Goal: Transaction & Acquisition: Obtain resource

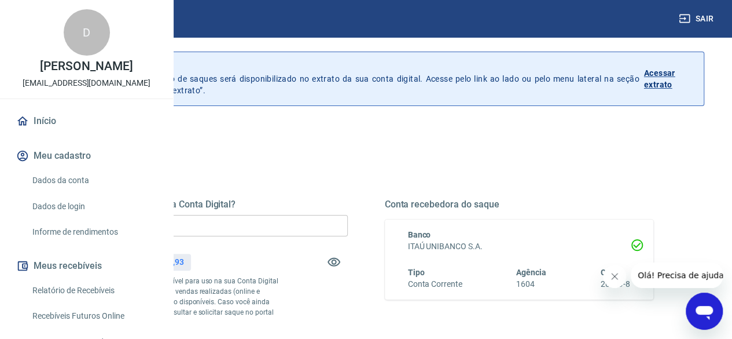
scroll to position [58, 0]
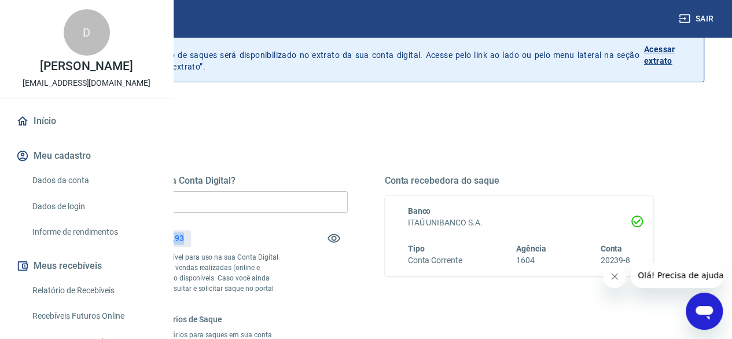
drag, startPoint x: 321, startPoint y: 238, endPoint x: 359, endPoint y: 236, distance: 38.8
click at [348, 236] on div "Saldo total*: R$ 1.128,93" at bounding box center [213, 238] width 269 height 28
copy p "1.128,93"
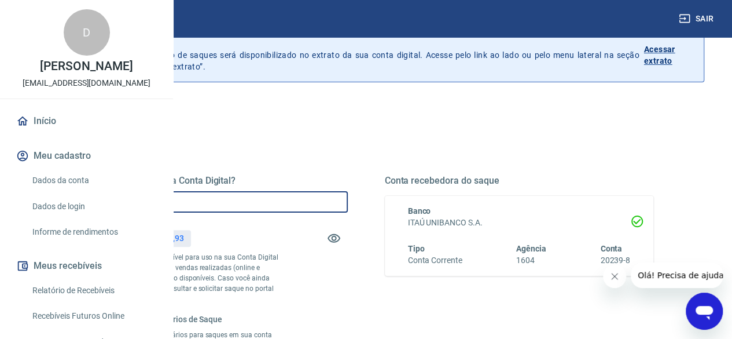
drag, startPoint x: 296, startPoint y: 200, endPoint x: 239, endPoint y: 200, distance: 57.3
click at [239, 200] on div "Quanto deseja sacar da Conta Digital? R$ 0,00 ​ Saldo total*: R$ 1.128,93 *Corr…" at bounding box center [366, 307] width 602 height 366
paste input "1.128,93"
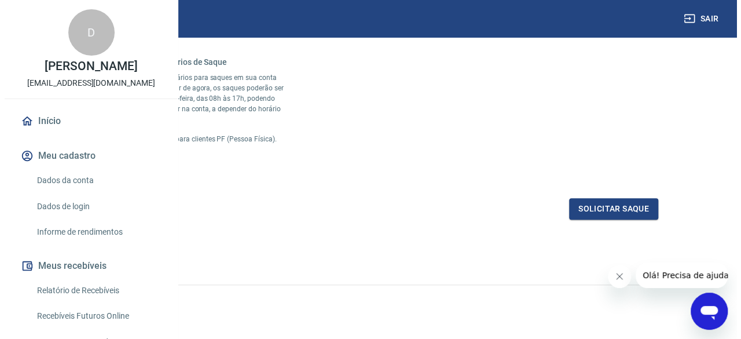
scroll to position [393, 0]
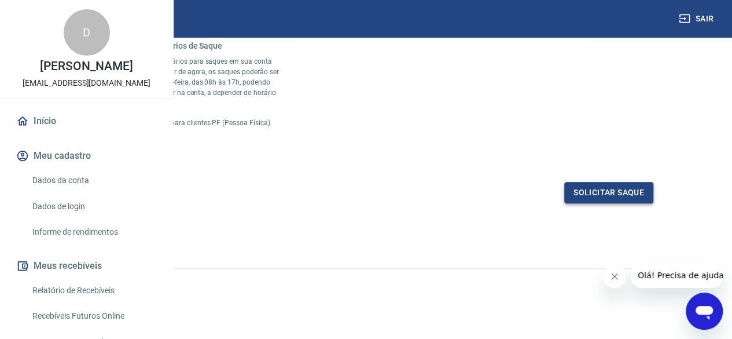
type input "R$ 1.128,93"
click at [595, 194] on button "Solicitar saque" at bounding box center [608, 192] width 89 height 21
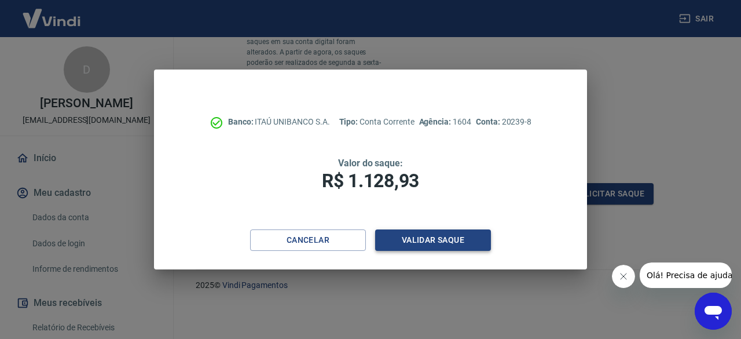
click at [433, 236] on button "Validar saque" at bounding box center [433, 239] width 116 height 21
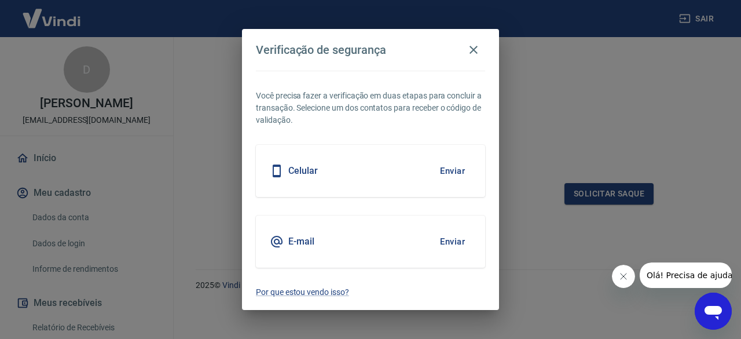
click at [455, 238] on button "Enviar" at bounding box center [452, 241] width 38 height 24
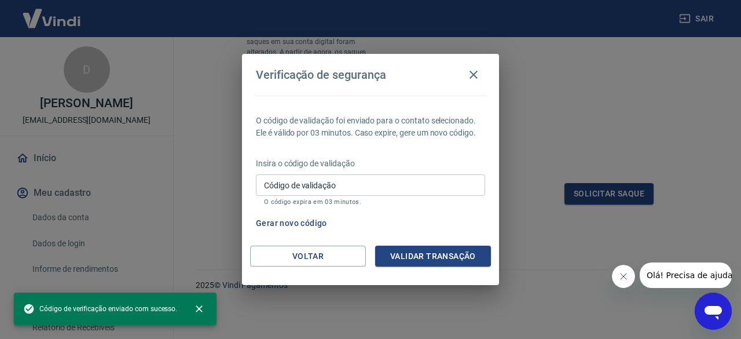
click at [366, 185] on input "Código de validação" at bounding box center [370, 184] width 229 height 21
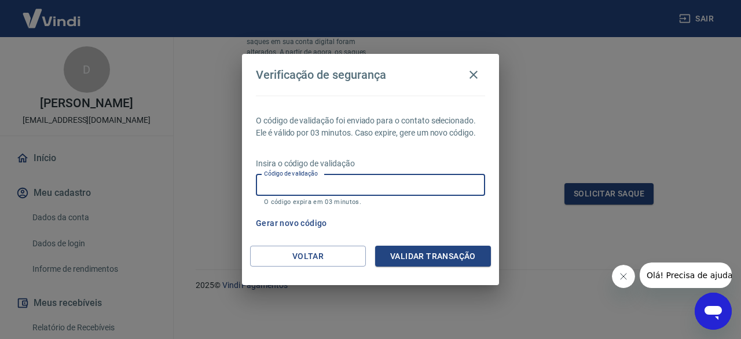
paste input "427812"
type input "427812"
click at [439, 255] on button "Validar transação" at bounding box center [433, 255] width 116 height 21
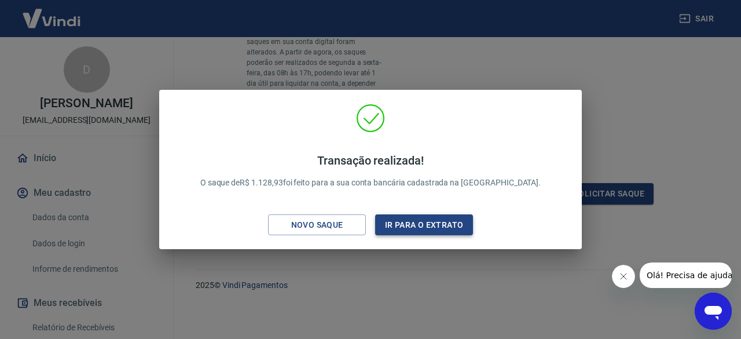
click at [447, 220] on button "Ir para o extrato" at bounding box center [424, 224] width 98 height 21
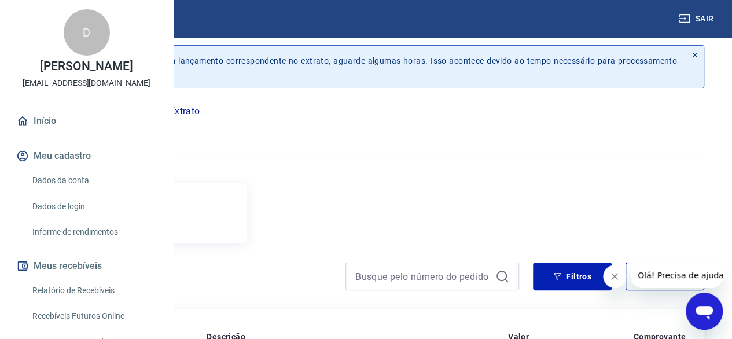
scroll to position [279, 0]
